Goal: Task Accomplishment & Management: Manage account settings

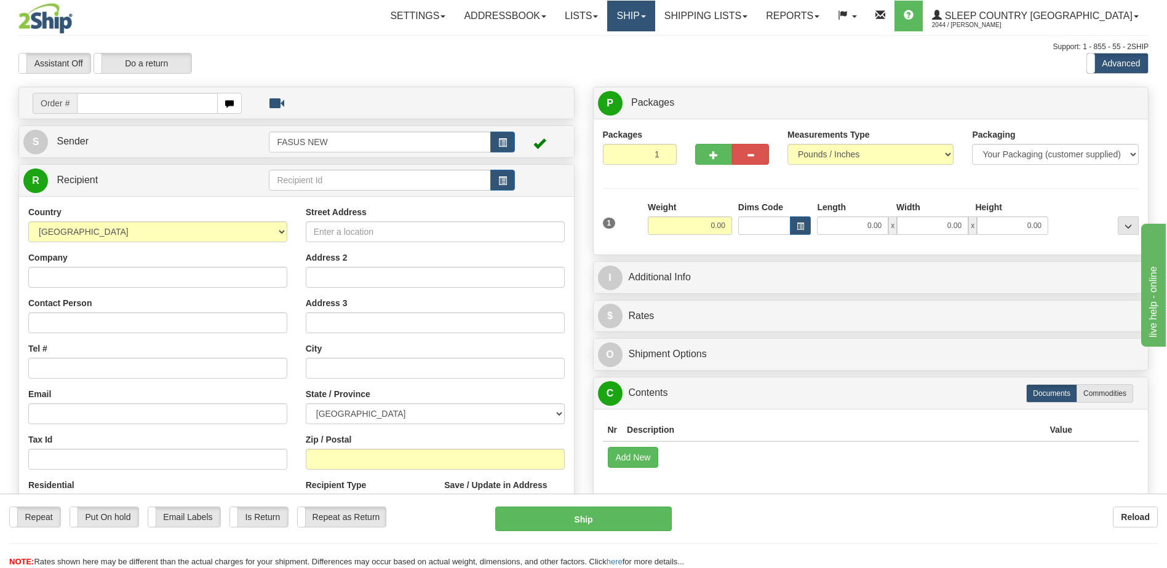
click at [646, 15] on span at bounding box center [643, 16] width 5 height 2
drag, startPoint x: 697, startPoint y: 58, endPoint x: 777, endPoint y: 67, distance: 80.5
click at [642, 57] on span "OnHold / Order Queue" at bounding box center [598, 59] width 87 height 10
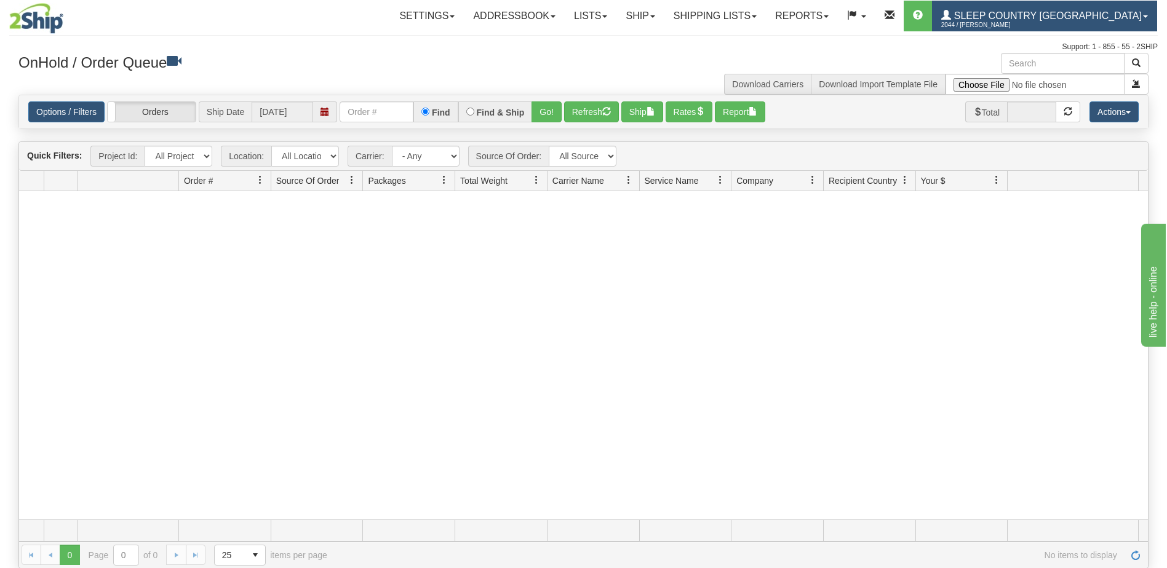
click at [1123, 15] on span "Sleep Country [GEOGRAPHIC_DATA]" at bounding box center [1046, 15] width 191 height 10
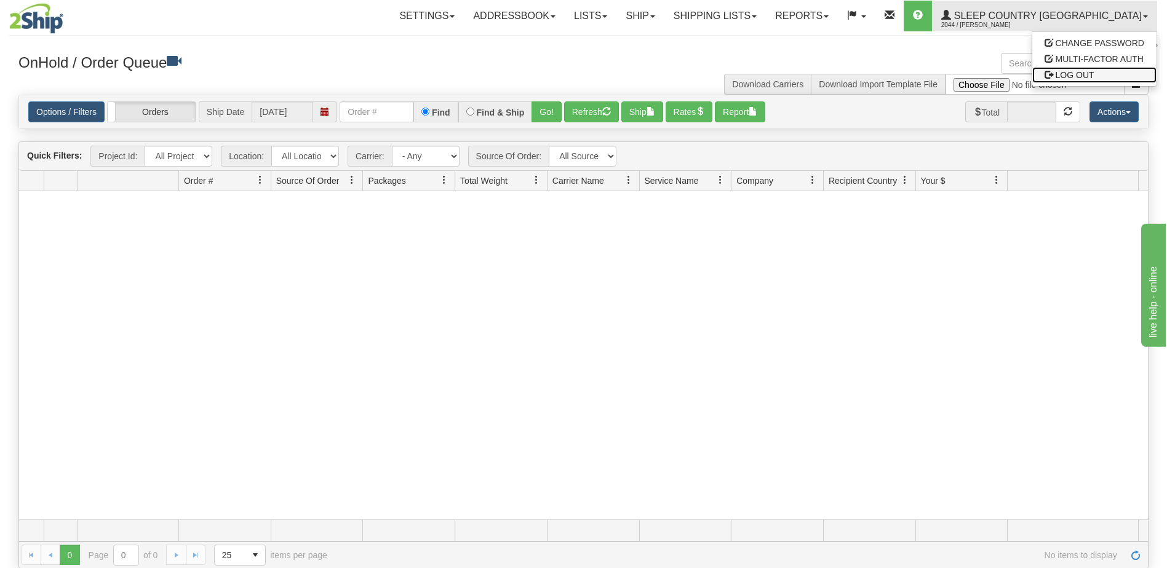
click at [1081, 75] on span "LOG OUT" at bounding box center [1074, 75] width 39 height 10
